Goal: Communication & Community: Participate in discussion

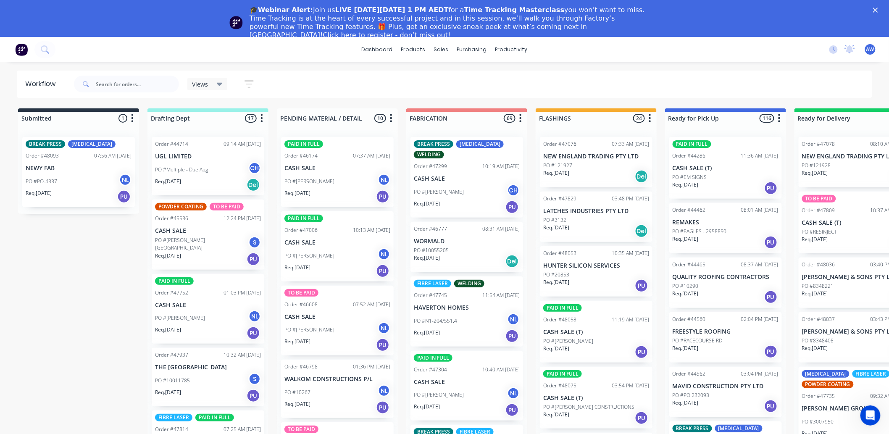
click at [878, 11] on icon "Close" at bounding box center [875, 10] width 5 height 5
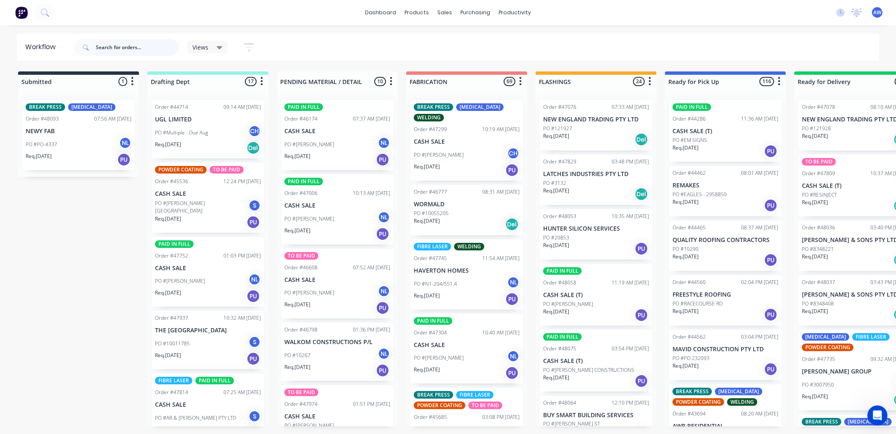
click at [129, 45] on input "text" at bounding box center [137, 47] width 83 height 17
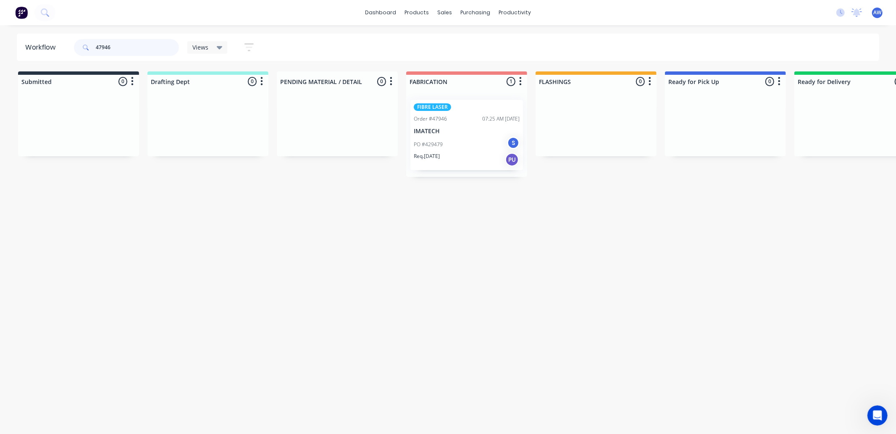
type input "47946"
click at [442, 142] on p "PO #429479" at bounding box center [428, 145] width 29 height 8
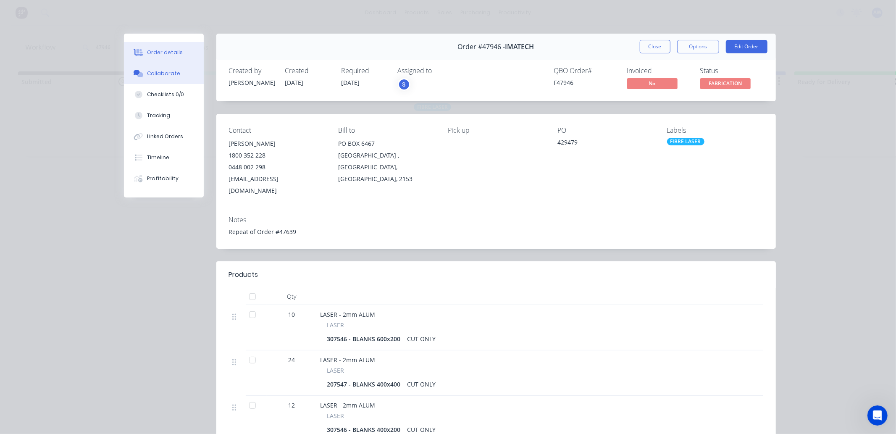
click at [155, 71] on div "Collaborate" at bounding box center [163, 74] width 33 height 8
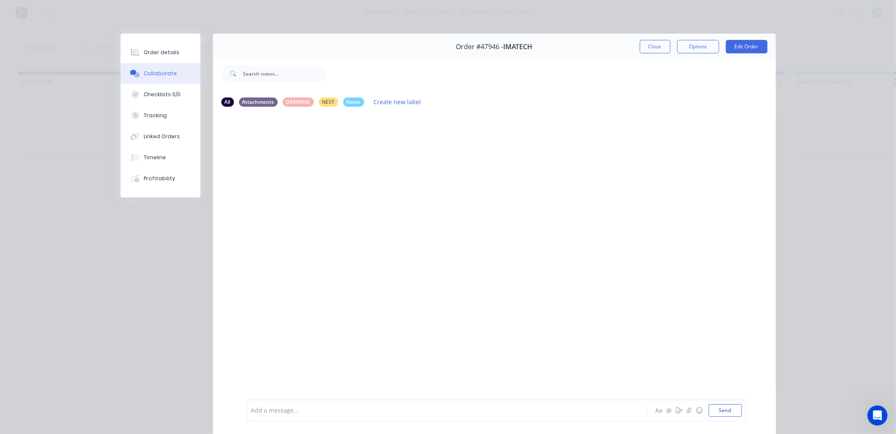
click at [271, 404] on div "Add a message..." at bounding box center [435, 410] width 368 height 13
click at [654, 50] on button "Close" at bounding box center [655, 46] width 31 height 13
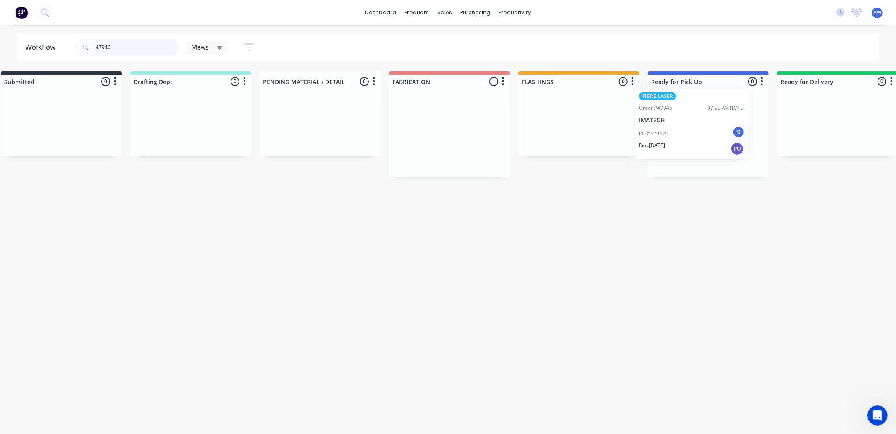
scroll to position [0, 21]
drag, startPoint x: 431, startPoint y: 122, endPoint x: 659, endPoint y: 111, distance: 227.6
click at [659, 111] on div "Submitted 0 Sort By Created date Required date Order number Customer name Most …" at bounding box center [674, 123] width 1402 height 105
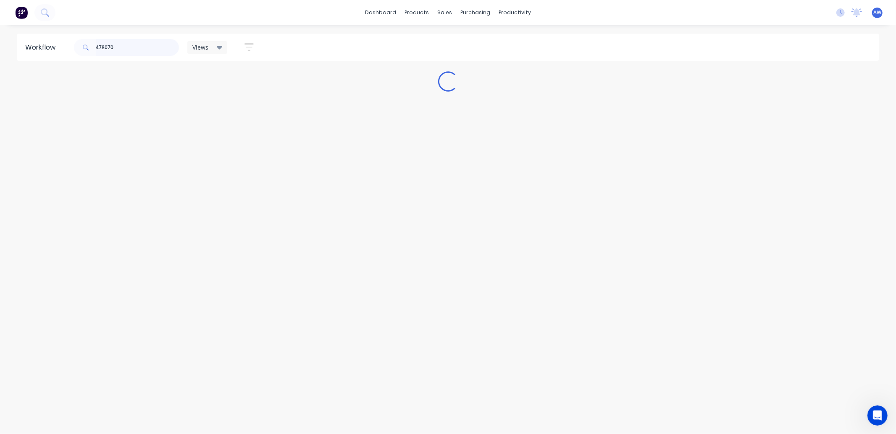
scroll to position [0, 0]
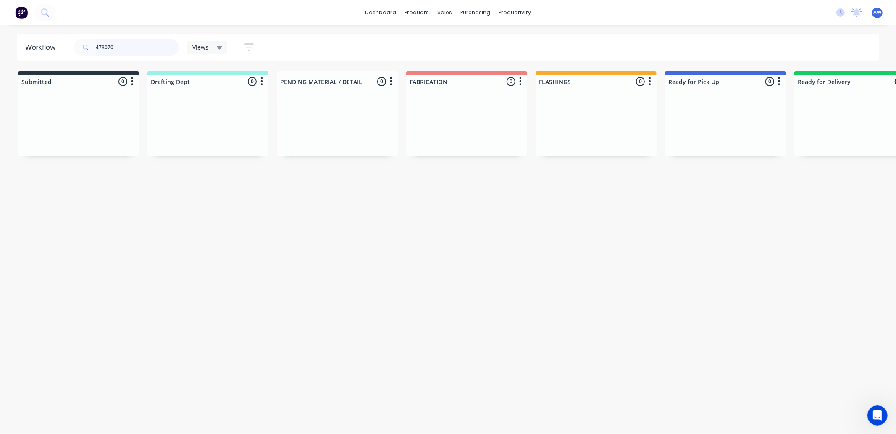
click at [98, 45] on input "478070" at bounding box center [137, 47] width 83 height 17
type input "48070"
click at [449, 132] on p "PGSR Pty Ltd" at bounding box center [467, 131] width 106 height 7
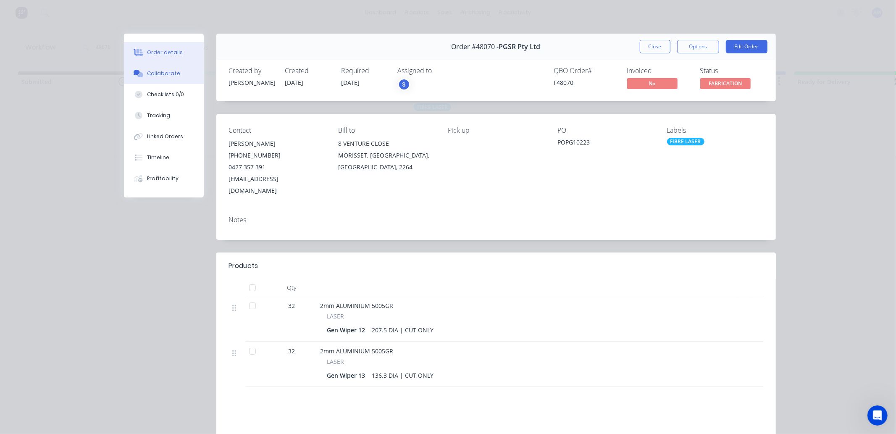
click at [156, 72] on div "Collaborate" at bounding box center [163, 74] width 33 height 8
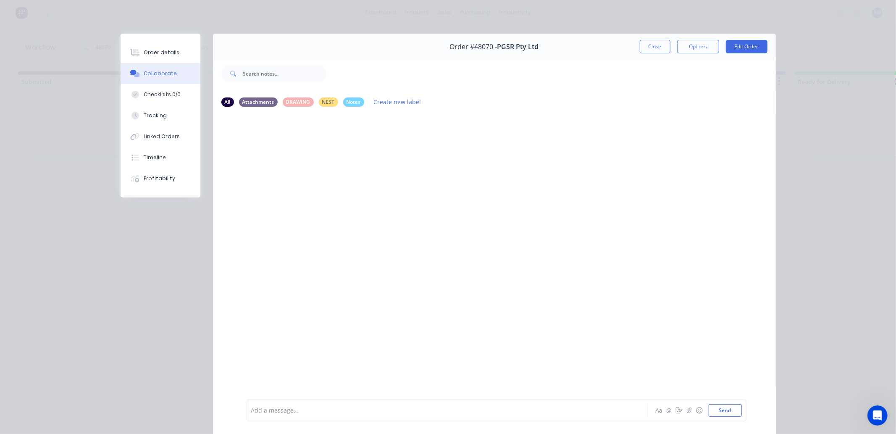
click at [319, 396] on div "Add a message... Aa @ ☺ Send" at bounding box center [494, 410] width 563 height 47
click at [317, 406] on div at bounding box center [436, 410] width 368 height 9
click at [644, 51] on button "Close" at bounding box center [655, 46] width 31 height 13
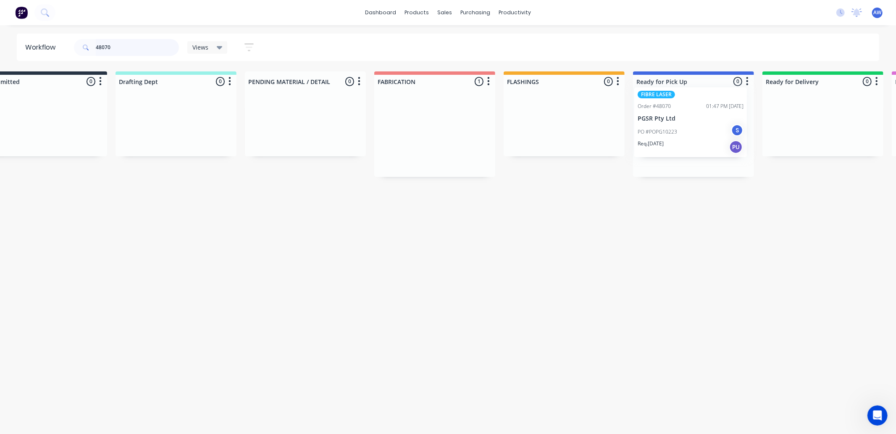
drag, startPoint x: 438, startPoint y: 140, endPoint x: 645, endPoint y: 125, distance: 206.9
click at [662, 125] on div "Submitted 0 Sort By Created date Required date Order number Customer name Most …" at bounding box center [663, 123] width 1402 height 105
click at [128, 50] on input "48070" at bounding box center [137, 47] width 83 height 17
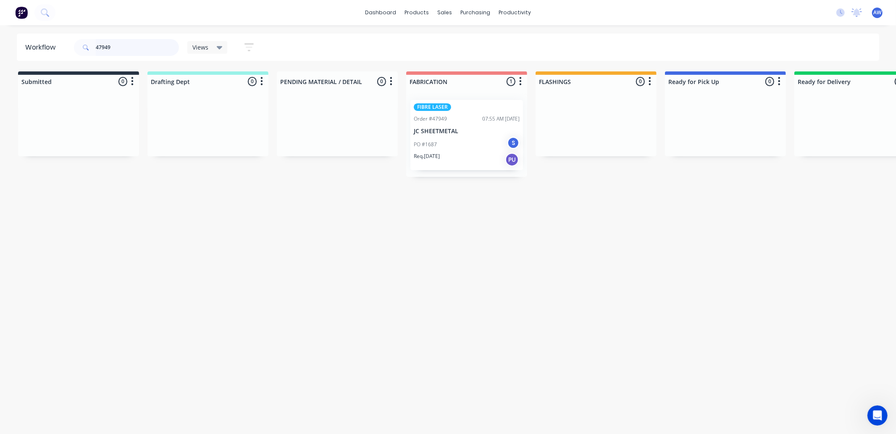
type input "47949"
click at [429, 137] on div "PO #1687 S" at bounding box center [467, 145] width 106 height 16
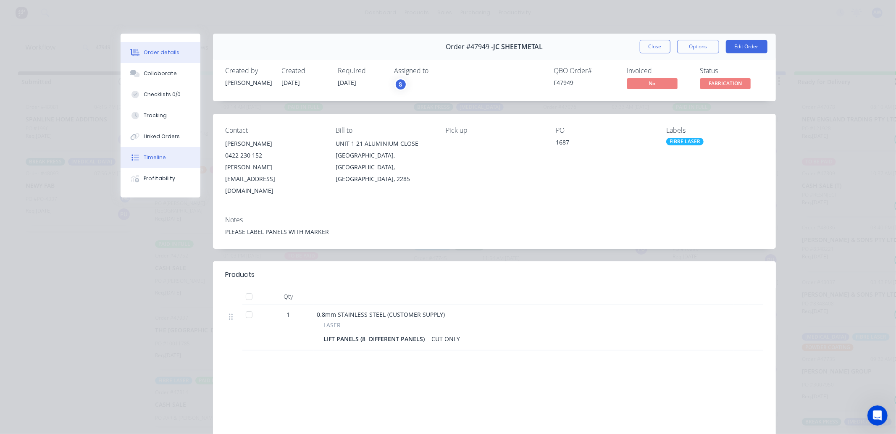
click at [148, 156] on div "Timeline" at bounding box center [155, 158] width 22 height 8
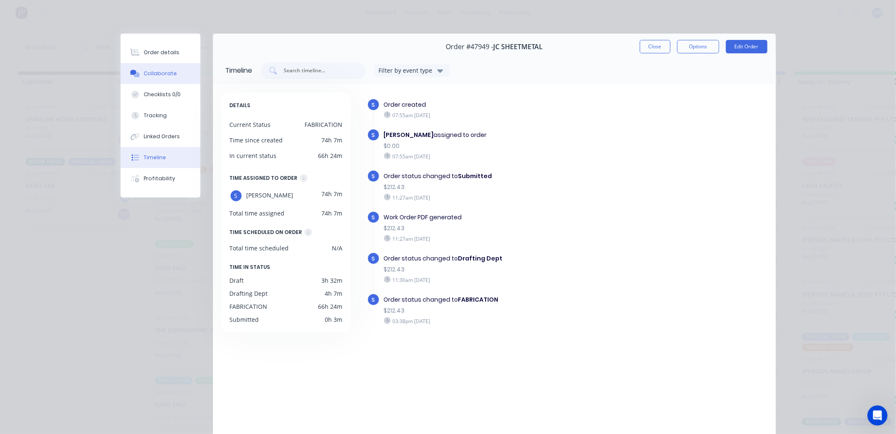
click at [150, 74] on div "Collaborate" at bounding box center [160, 74] width 33 height 8
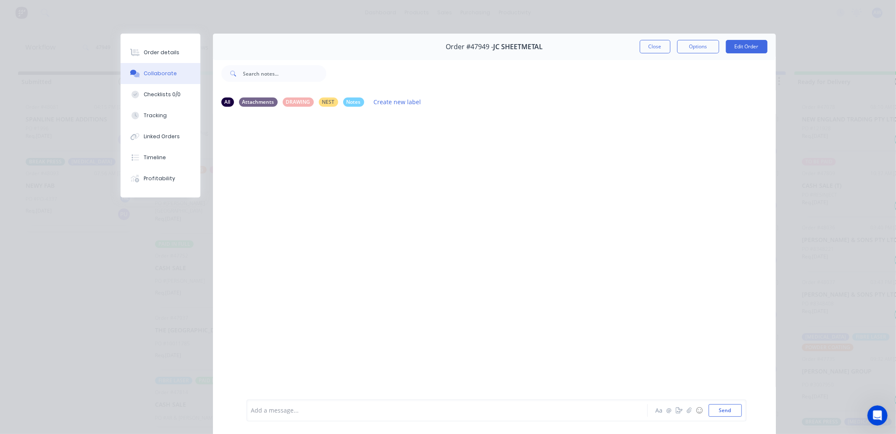
click at [313, 404] on div "Add a message..." at bounding box center [435, 410] width 368 height 13
click at [653, 43] on button "Close" at bounding box center [655, 46] width 31 height 13
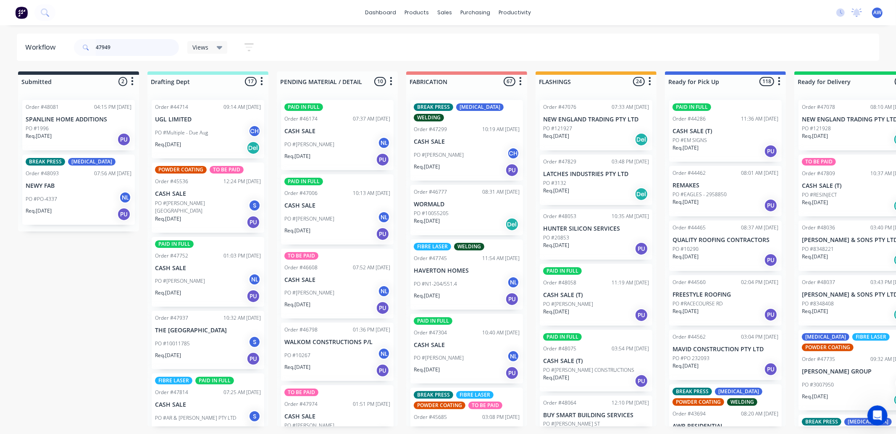
click at [141, 52] on input "47949" at bounding box center [137, 47] width 83 height 17
type input "47949"
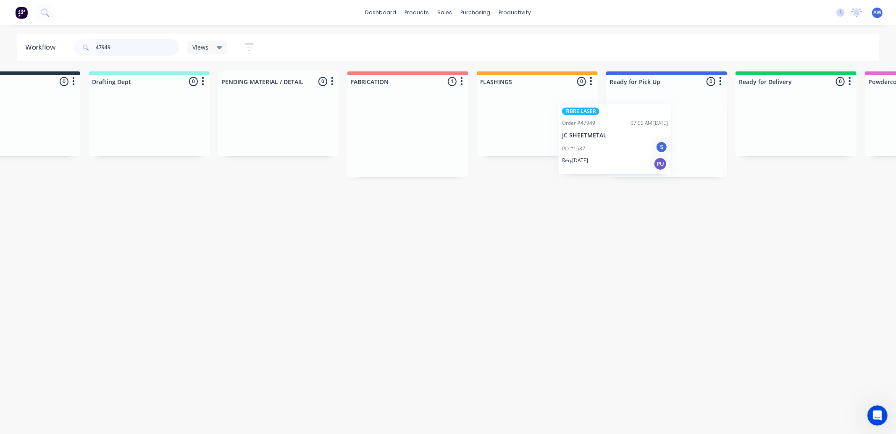
scroll to position [0, 59]
drag, startPoint x: 431, startPoint y: 132, endPoint x: 621, endPoint y: 109, distance: 191.4
click at [621, 109] on div "Submitted 0 Sort By Created date Required date Order number Customer name Most …" at bounding box center [635, 123] width 1402 height 105
click at [640, 132] on p "JC SHEETMETAL" at bounding box center [667, 131] width 106 height 7
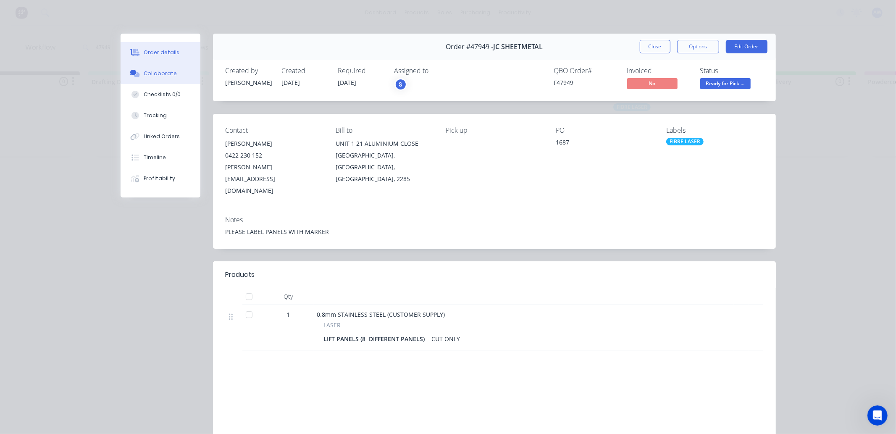
click at [161, 67] on button "Collaborate" at bounding box center [161, 73] width 80 height 21
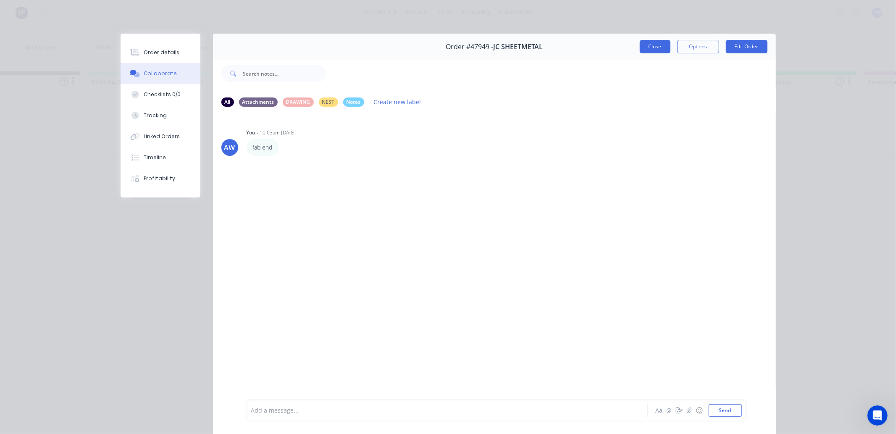
click at [656, 51] on button "Close" at bounding box center [655, 46] width 31 height 13
